Goal: Information Seeking & Learning: Learn about a topic

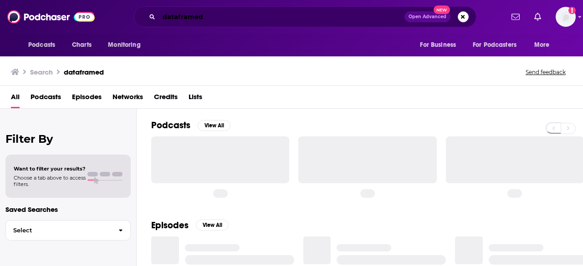
click at [256, 16] on input "dataframed" at bounding box center [281, 17] width 245 height 15
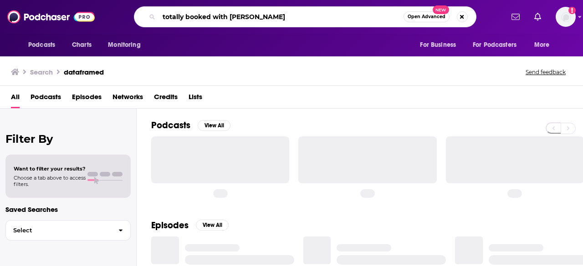
type input "totally booked with [PERSON_NAME]"
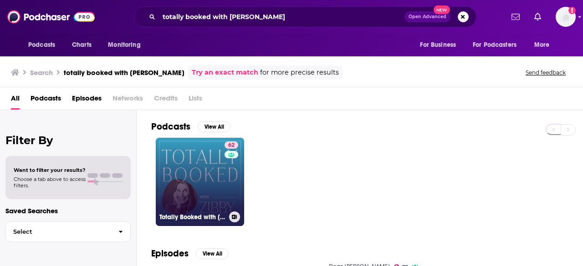
click at [218, 174] on link "62 Totally Booked with [PERSON_NAME]" at bounding box center [200, 182] width 88 height 88
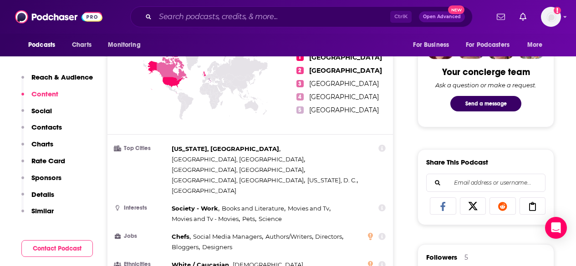
scroll to position [319, 0]
